Goal: Find specific page/section: Find specific page/section

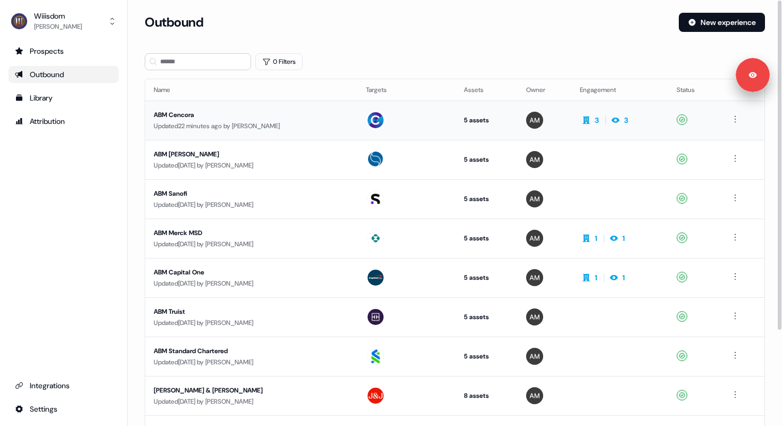
click at [261, 114] on div "ABM Cencora" at bounding box center [251, 115] width 195 height 11
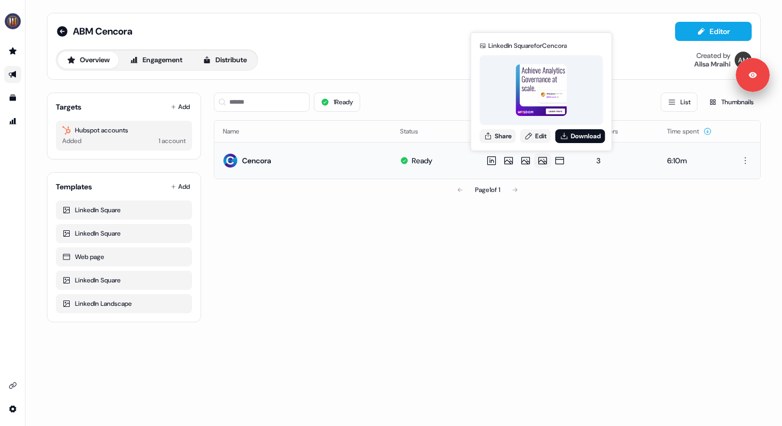
click at [540, 164] on icon at bounding box center [542, 160] width 13 height 11
click at [15, 23] on img "side nav menu" at bounding box center [12, 21] width 17 height 17
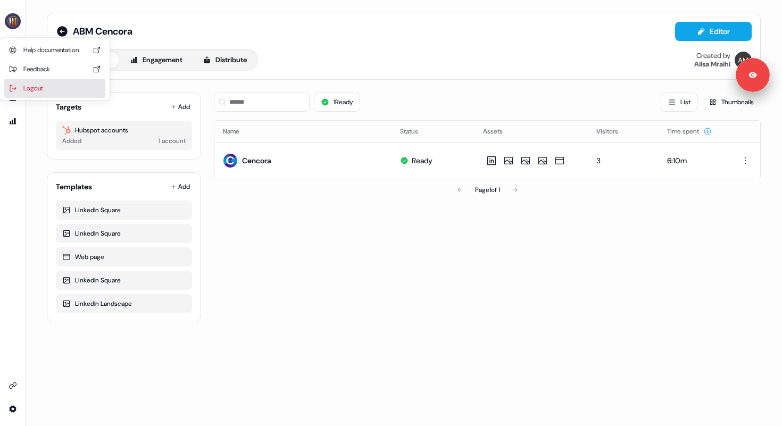
click at [43, 82] on div "Logout" at bounding box center [54, 88] width 101 height 19
